Goal: Transaction & Acquisition: Purchase product/service

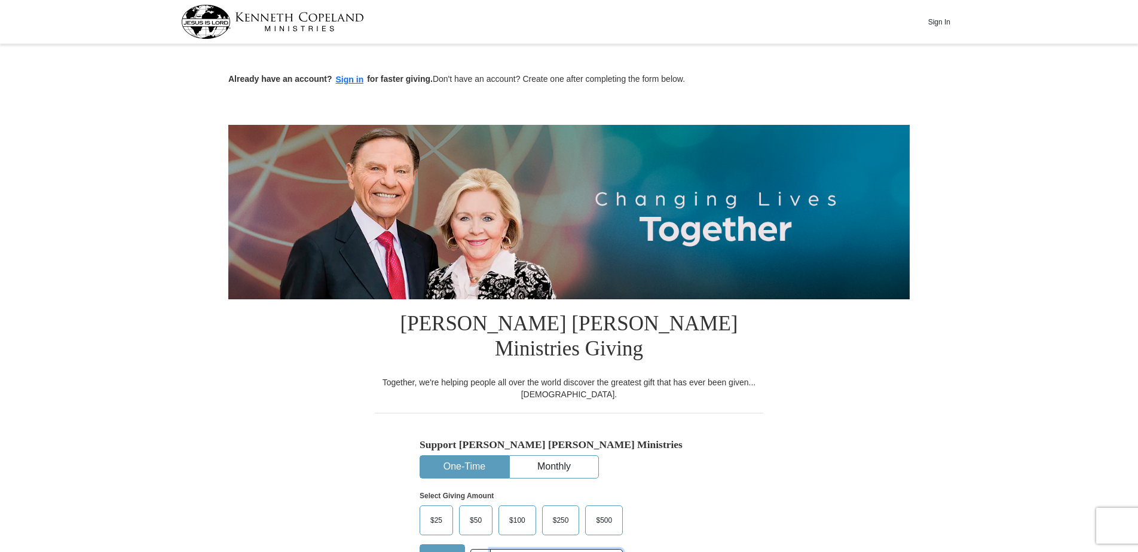
click at [502, 549] on input "text" at bounding box center [556, 559] width 133 height 21
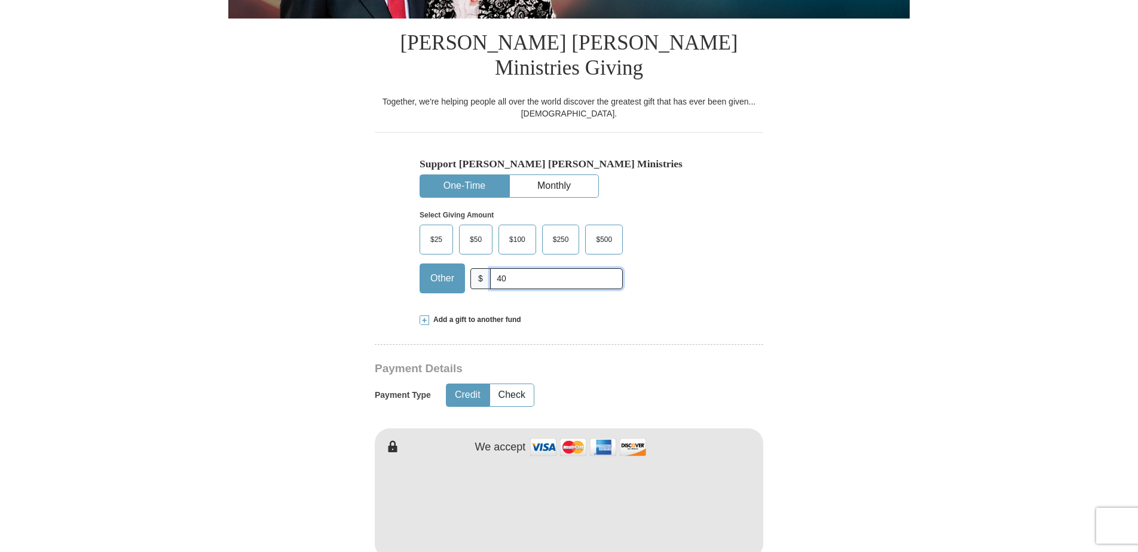
scroll to position [296, 0]
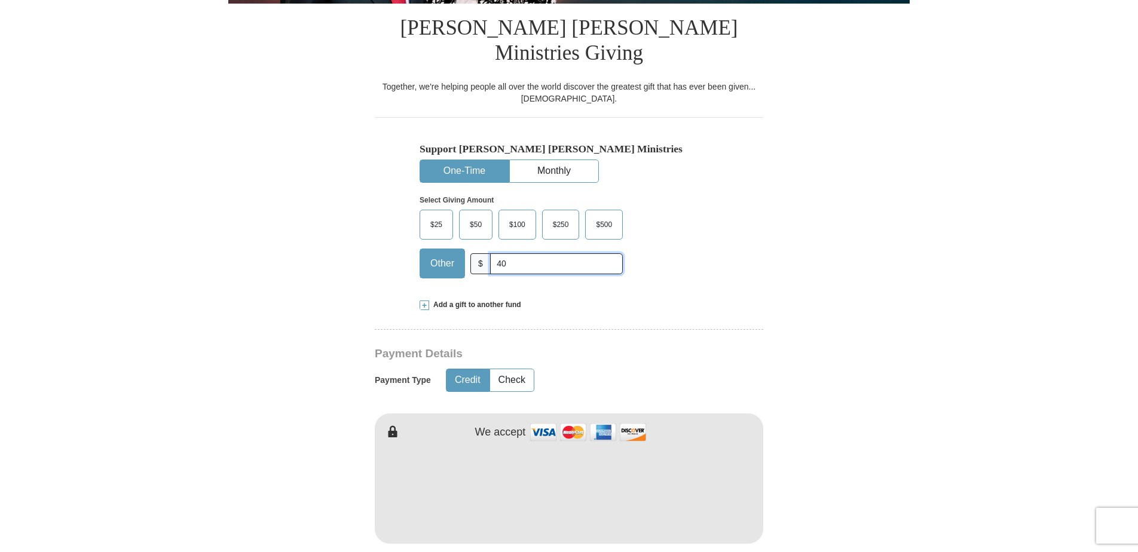
type input "40"
click at [882, 316] on form "Already have an account? Sign in for faster giving. Don't have an account? Crea…" at bounding box center [569, 502] width 682 height 1500
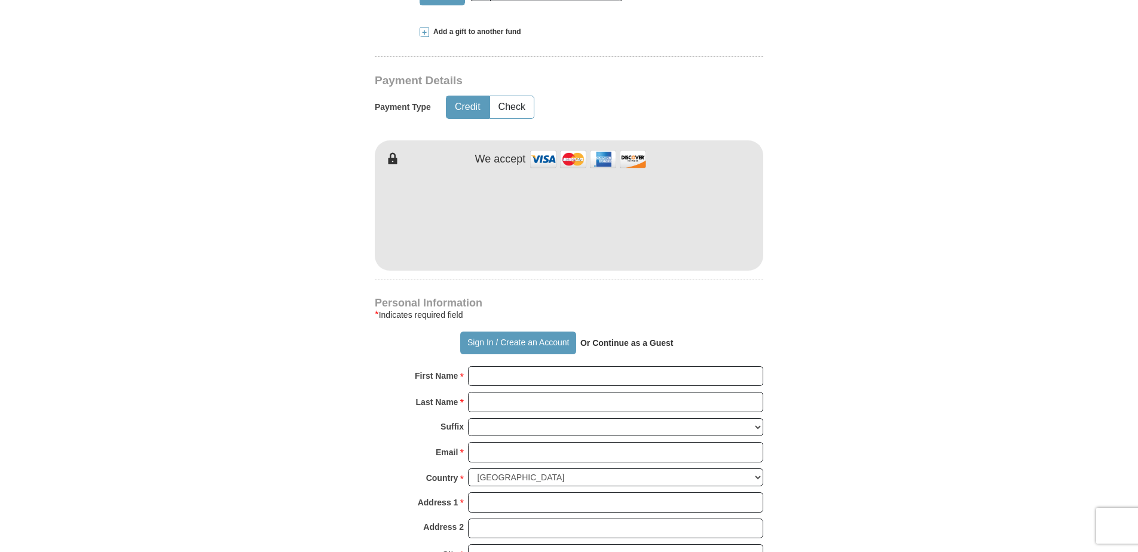
scroll to position [574, 0]
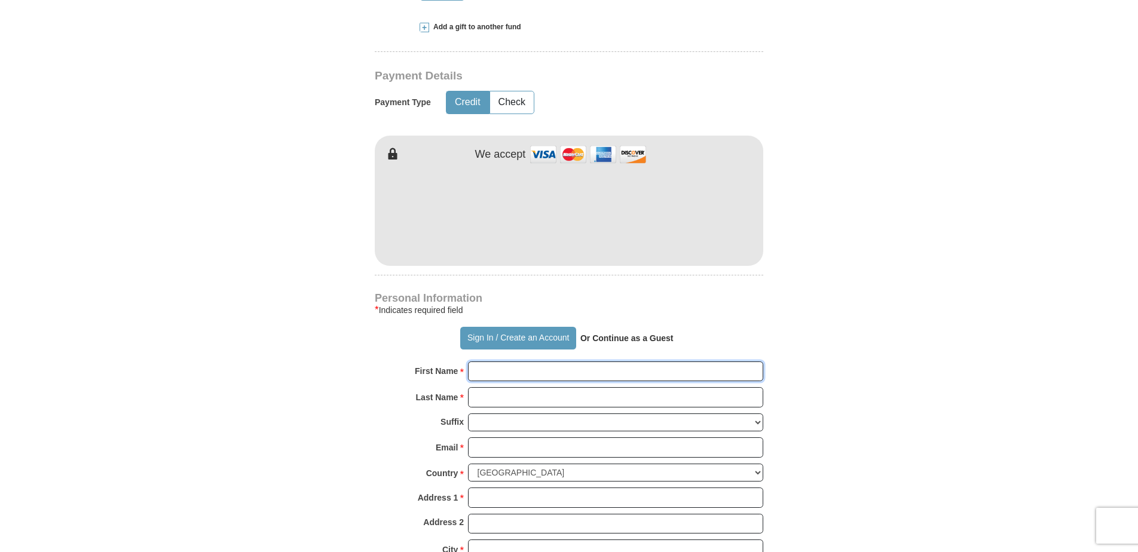
click at [477, 362] on input "First Name *" at bounding box center [615, 372] width 295 height 20
type input "[PERSON_NAME]"
type input "[EMAIL_ADDRESS][DOMAIN_NAME]"
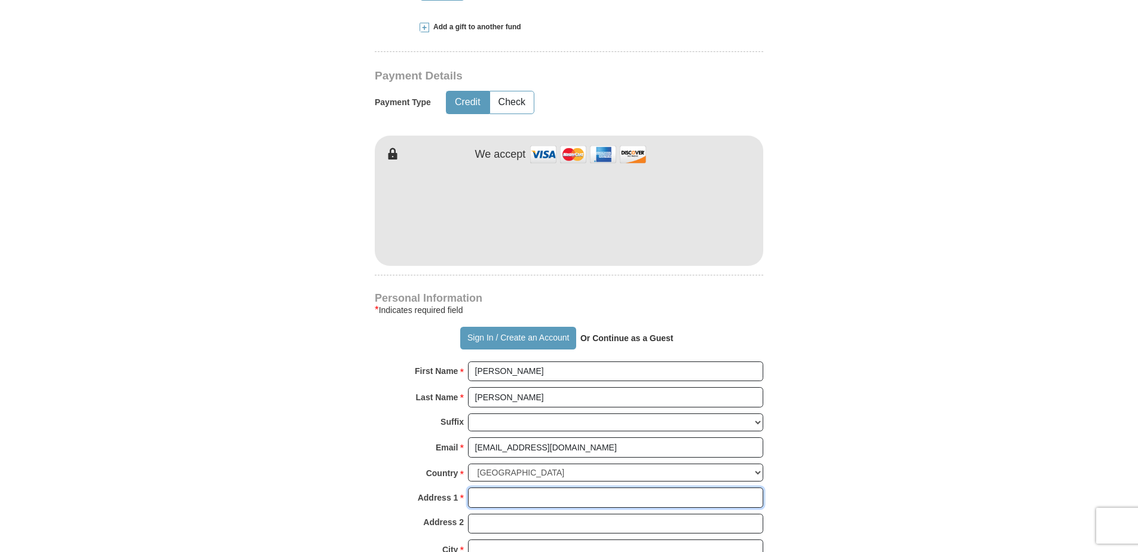
type input "[STREET_ADDRESS][PERSON_NAME]"
type input "[GEOGRAPHIC_DATA]"
type input "50703"
type input "[PHONE_NUMBER]"
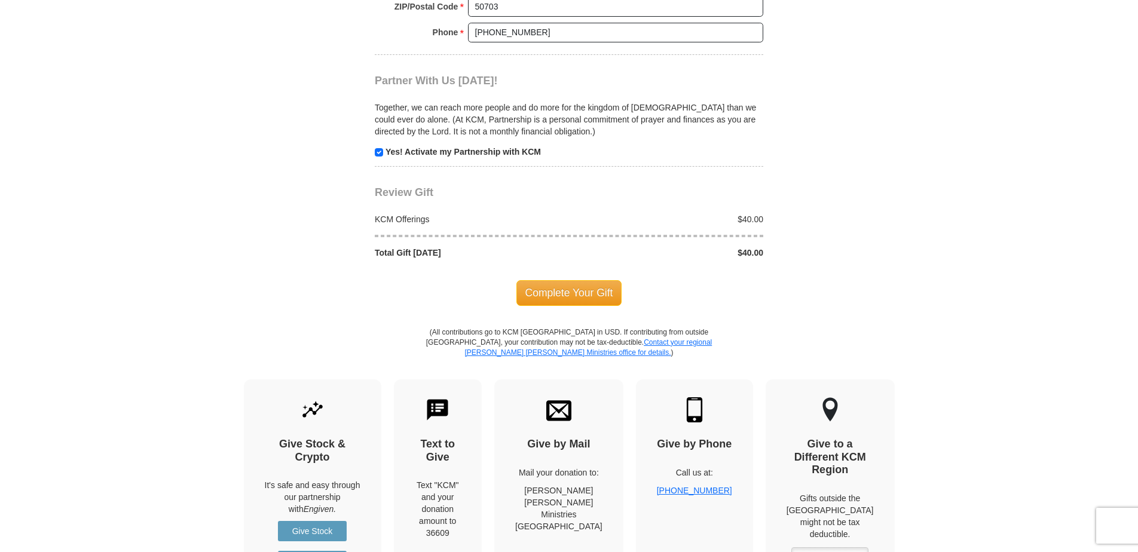
scroll to position [1183, 0]
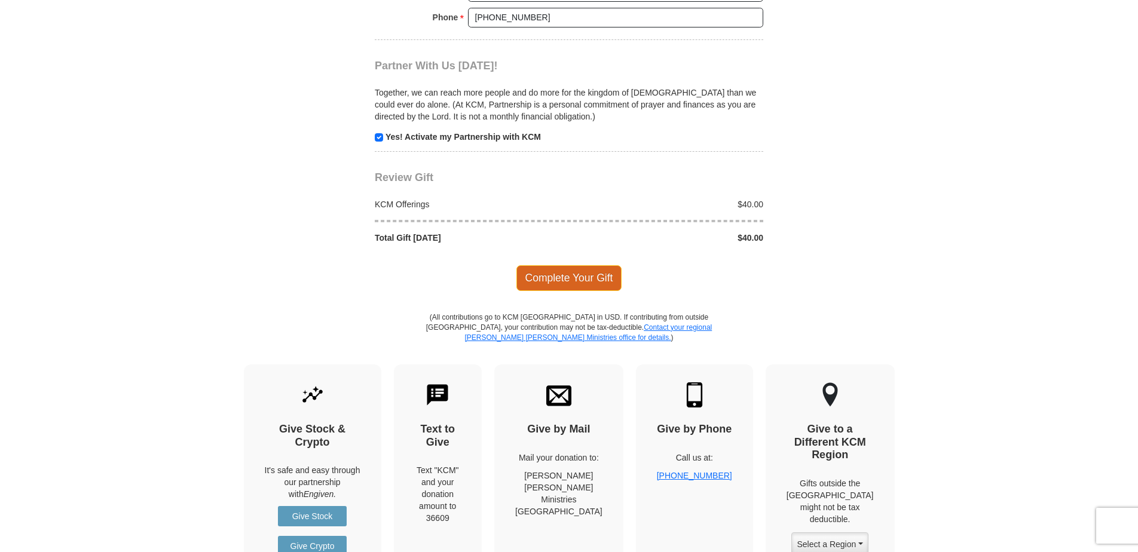
click at [570, 265] on span "Complete Your Gift" at bounding box center [570, 277] width 106 height 25
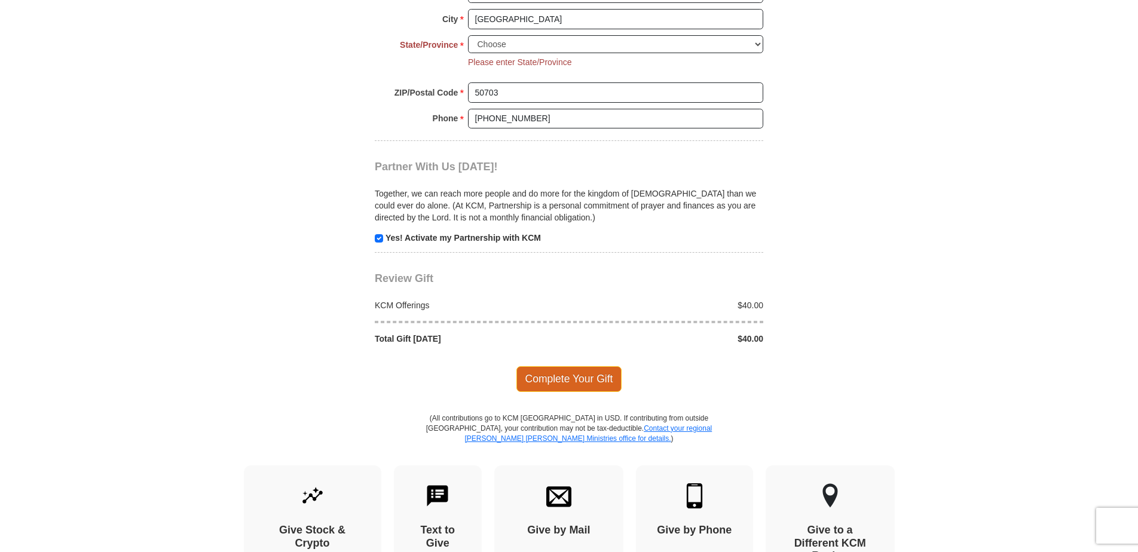
scroll to position [1104, 0]
click at [505, 36] on select "Choose [US_STATE] [US_STATE] [US_STATE] [US_STATE] [US_STATE] Armed Forces Amer…" at bounding box center [615, 45] width 295 height 19
select select "IA"
click at [468, 36] on select "Choose [US_STATE] [US_STATE] [US_STATE] [US_STATE] [US_STATE] Armed Forces Amer…" at bounding box center [615, 45] width 295 height 19
click at [933, 212] on body "Sign In Already have an account? Sign in for faster giving. Don't have an accou…" at bounding box center [569, 69] width 1138 height 2347
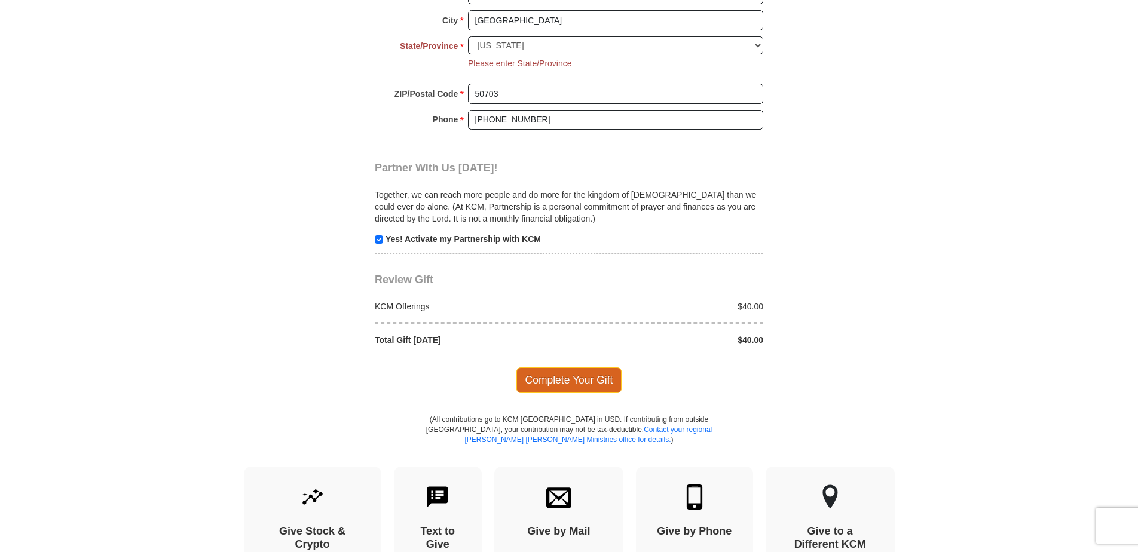
click at [589, 368] on span "Complete Your Gift" at bounding box center [570, 380] width 106 height 25
